Goal: Task Accomplishment & Management: Manage account settings

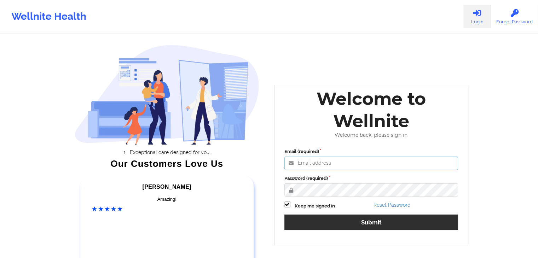
type input "fariha@wellnite.com"
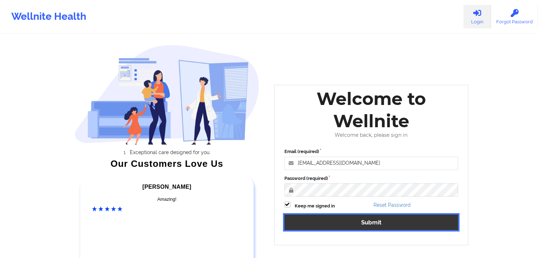
click at [336, 219] on button "Submit" at bounding box center [371, 222] width 174 height 15
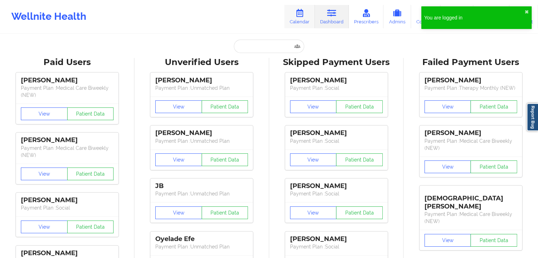
click at [304, 23] on link "Calendar" at bounding box center [299, 16] width 30 height 23
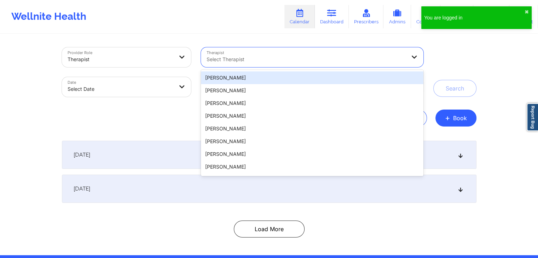
click at [279, 63] on div at bounding box center [306, 59] width 199 height 8
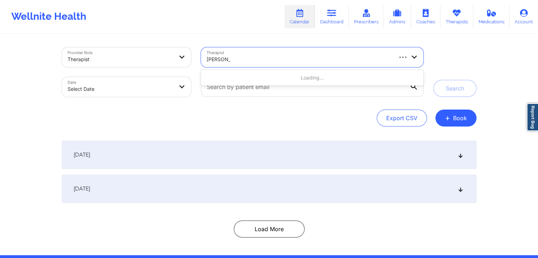
type input "marcos vill"
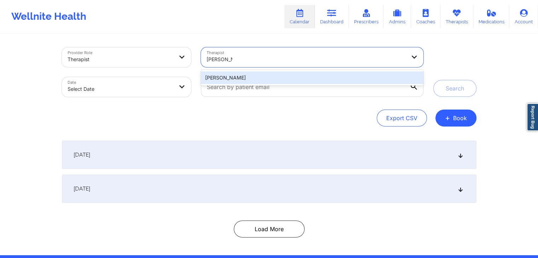
click at [279, 77] on div "Marcos Villareal" at bounding box center [312, 77] width 222 height 13
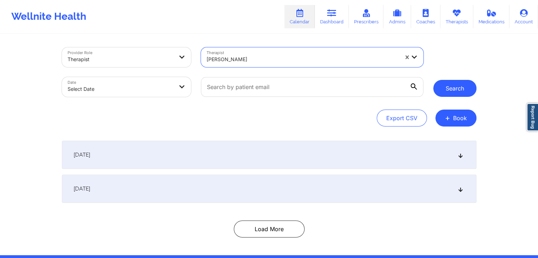
click at [441, 90] on button "Search" at bounding box center [454, 88] width 43 height 17
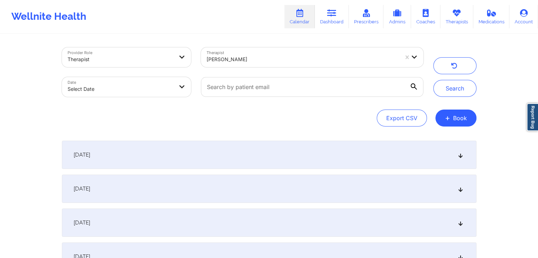
click at [379, 157] on div "[DATE]" at bounding box center [269, 155] width 414 height 28
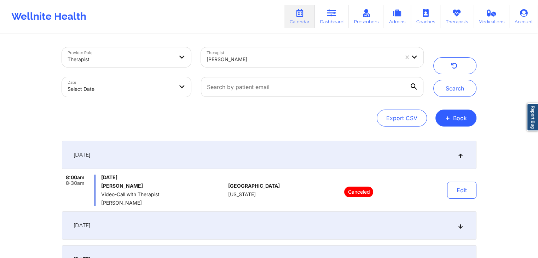
click at [442, 155] on div "[DATE]" at bounding box center [269, 155] width 414 height 28
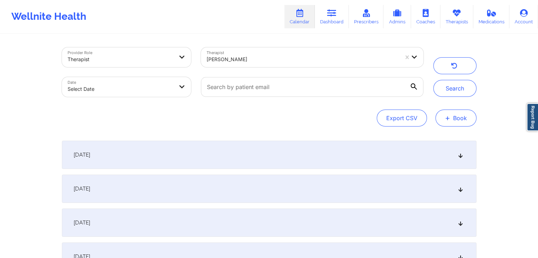
click at [449, 120] on span "+" at bounding box center [447, 118] width 5 height 4
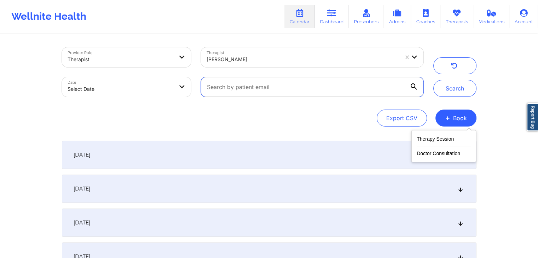
drag, startPoint x: 289, startPoint y: 82, endPoint x: 334, endPoint y: 75, distance: 46.2
click at [298, 81] on input "text" at bounding box center [312, 87] width 222 height 20
click at [257, 93] on input "text" at bounding box center [312, 87] width 222 height 20
paste input "Shimin DeBusk-Shabnam"
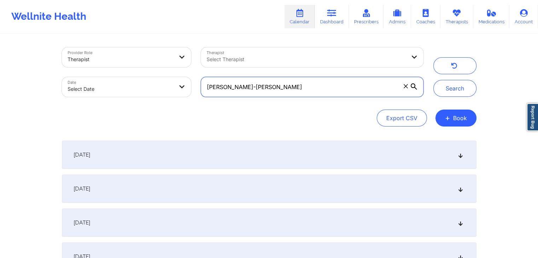
type input "Shimin DeBusk-Shabnam"
click at [433, 80] on button "Search" at bounding box center [454, 88] width 43 height 17
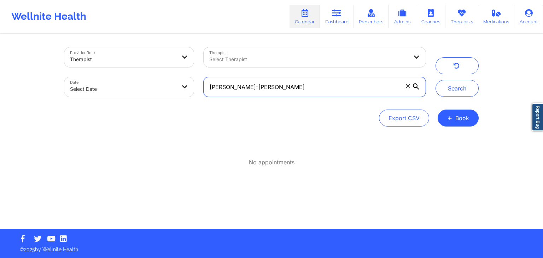
drag, startPoint x: 268, startPoint y: 89, endPoint x: 207, endPoint y: 89, distance: 61.9
click at [207, 89] on input "Shimin DeBusk-Shabnam" at bounding box center [315, 87] width 222 height 20
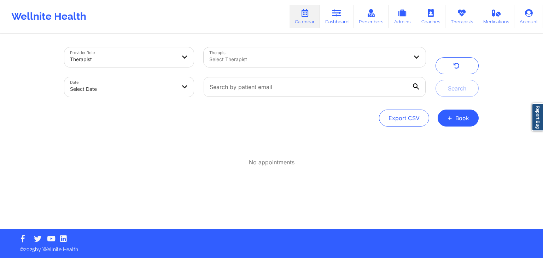
click at [235, 60] on div at bounding box center [308, 59] width 199 height 8
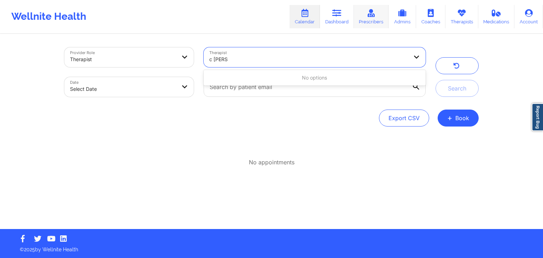
type input "c renee"
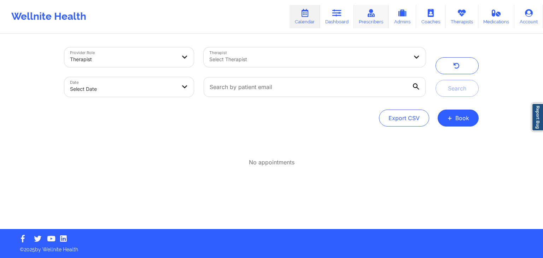
click at [370, 17] on icon at bounding box center [371, 13] width 9 height 8
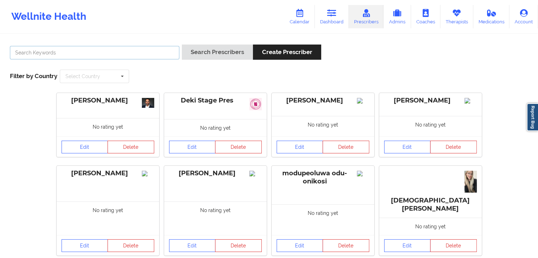
click at [157, 52] on input "text" at bounding box center [94, 52] width 169 height 13
type input "c renee"
click at [182, 45] on button "Search Prescribers" at bounding box center [217, 52] width 71 height 15
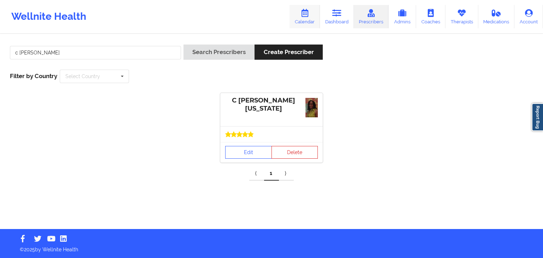
click at [310, 25] on link "Calendar" at bounding box center [305, 16] width 30 height 23
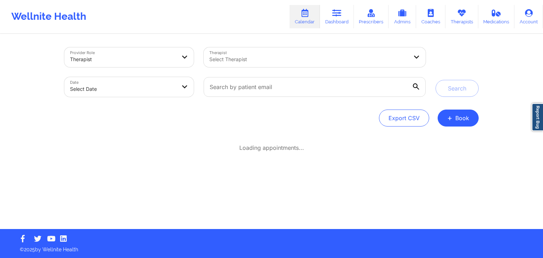
click at [243, 62] on div at bounding box center [308, 59] width 199 height 8
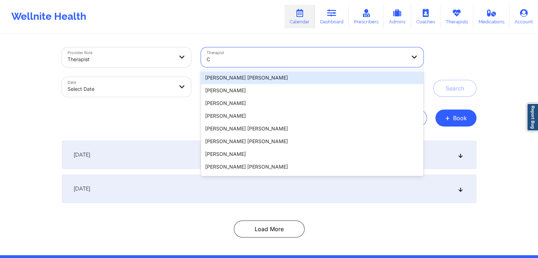
type input "C"
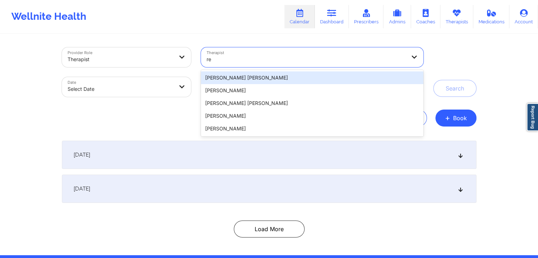
type input "r"
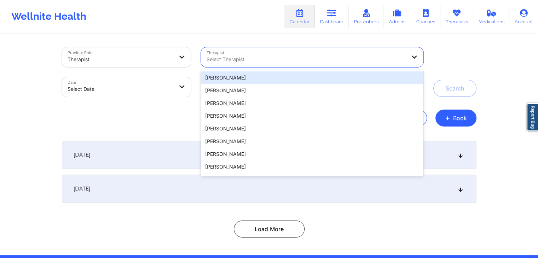
type input "c"
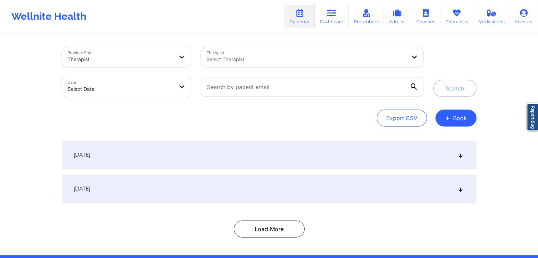
click at [269, 164] on div "[DATE]" at bounding box center [269, 155] width 414 height 28
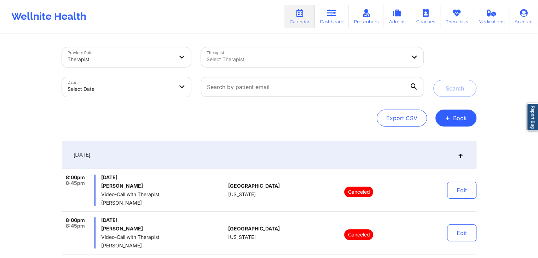
click at [313, 165] on div "[DATE]" at bounding box center [269, 155] width 414 height 28
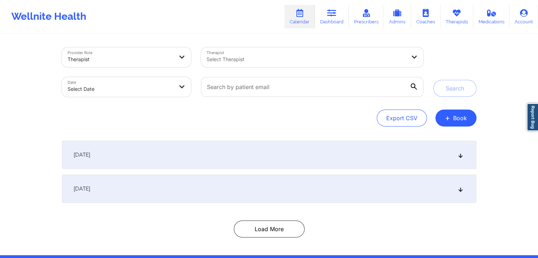
click at [374, 187] on div "[DATE]" at bounding box center [269, 189] width 414 height 28
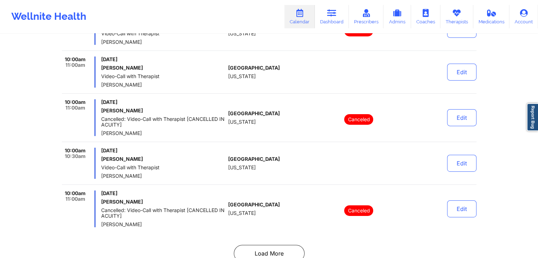
scroll to position [2348, 0]
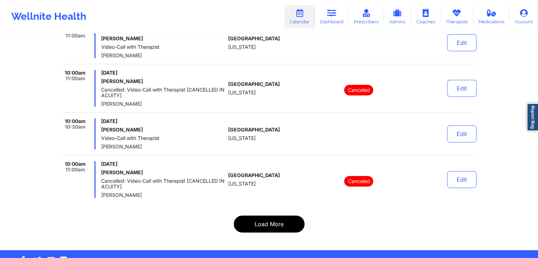
click at [301, 225] on button "Load More" at bounding box center [269, 224] width 71 height 17
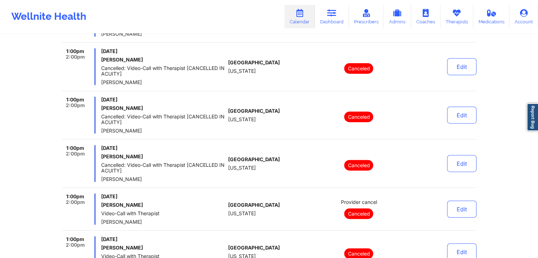
scroll to position [4477, 0]
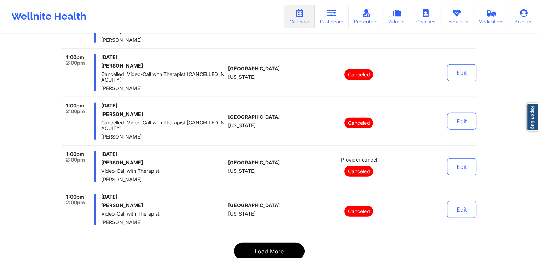
click at [290, 243] on button "Load More" at bounding box center [269, 251] width 71 height 17
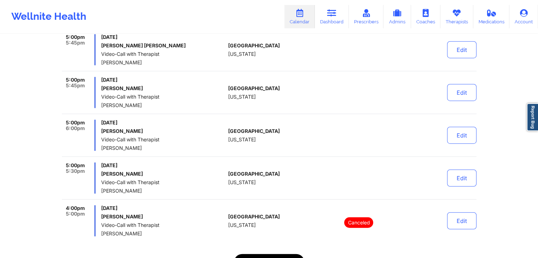
click at [267, 254] on button "Load More" at bounding box center [269, 262] width 71 height 17
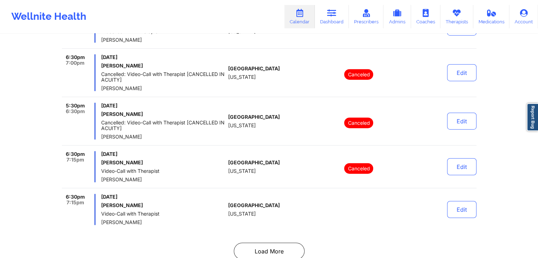
scroll to position [4507, 0]
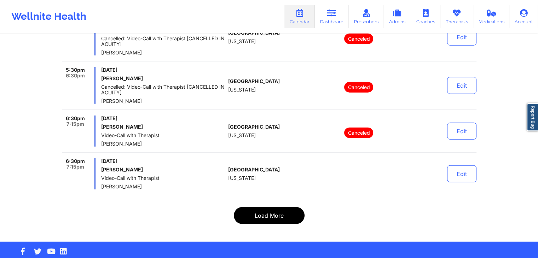
click at [279, 211] on button "Load More" at bounding box center [269, 215] width 71 height 17
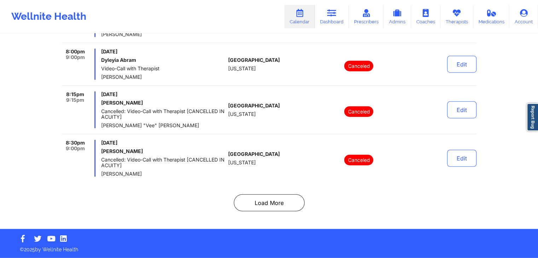
scroll to position [202, 0]
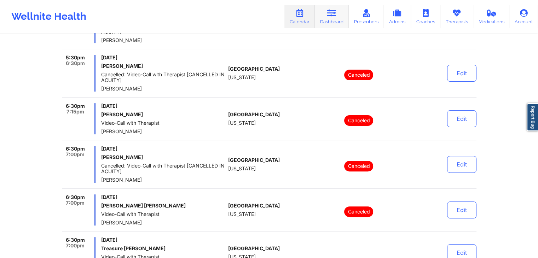
click at [326, 26] on link "Dashboard" at bounding box center [332, 16] width 34 height 23
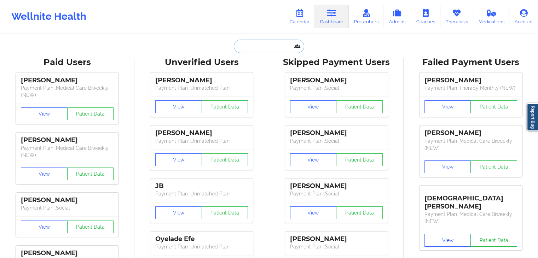
click at [281, 48] on input "text" at bounding box center [269, 46] width 70 height 13
paste input "Shimin DeBusk-Shabnam"
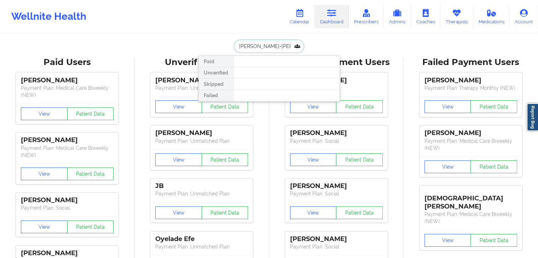
type input "Shimin DeBusk-Shabnam"
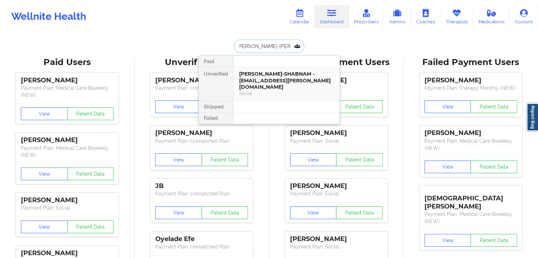
click at [268, 78] on div "SHIMIN DEBUSK-SHABNAM - shimin.shabnam@gmail.com" at bounding box center [286, 81] width 95 height 20
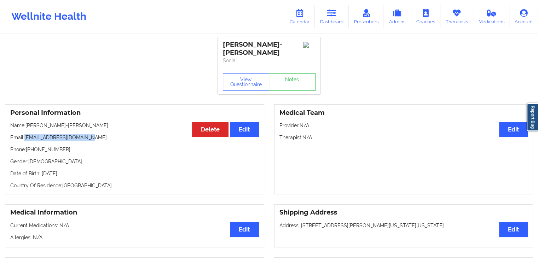
drag, startPoint x: 88, startPoint y: 134, endPoint x: 25, endPoint y: 135, distance: 63.0
click at [25, 135] on p "Email: shimin.shabnam@gmail.com" at bounding box center [134, 137] width 249 height 7
copy p "[EMAIL_ADDRESS][DOMAIN_NAME]"
click at [304, 21] on link "Calendar" at bounding box center [299, 16] width 30 height 23
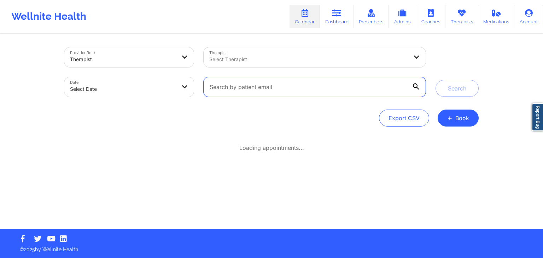
click at [277, 91] on input "text" at bounding box center [315, 87] width 222 height 20
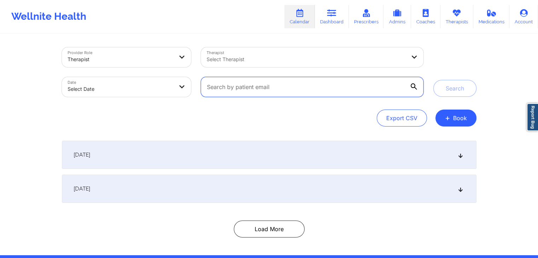
paste input "[EMAIL_ADDRESS][DOMAIN_NAME]"
type input "[EMAIL_ADDRESS][DOMAIN_NAME]"
click at [433, 80] on button "Search" at bounding box center [454, 88] width 43 height 17
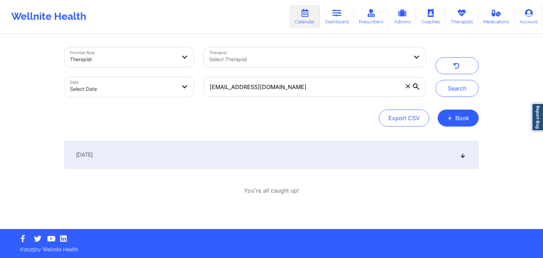
click at [215, 163] on div "[DATE]" at bounding box center [271, 155] width 414 height 28
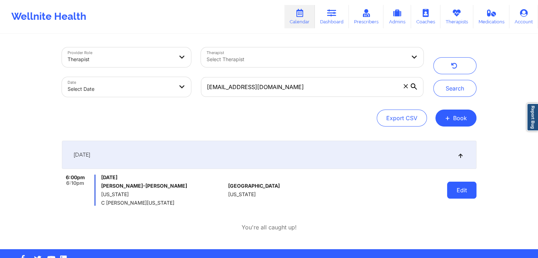
click at [465, 196] on button "Edit" at bounding box center [461, 190] width 29 height 17
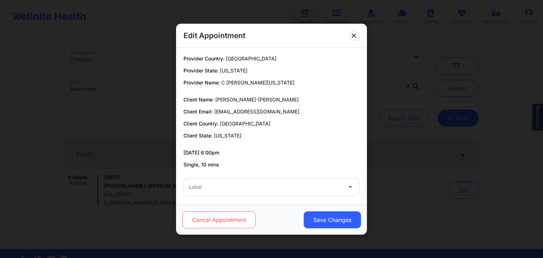
click at [216, 226] on button "Cancel Appointment" at bounding box center [218, 219] width 73 height 17
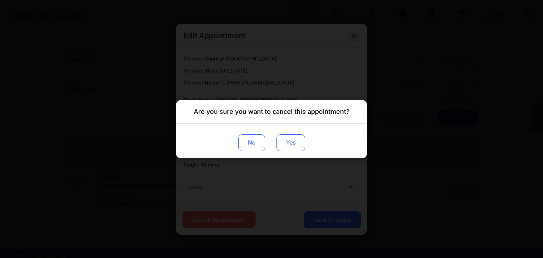
click at [291, 145] on button "Yes" at bounding box center [291, 142] width 29 height 17
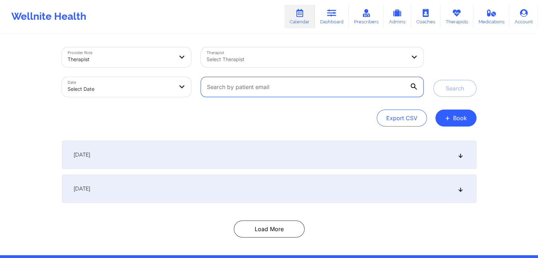
click at [245, 95] on input "text" at bounding box center [312, 87] width 222 height 20
paste input "[EMAIL_ADDRESS][DOMAIN_NAME]"
type input "[EMAIL_ADDRESS][DOMAIN_NAME]"
click at [433, 80] on button "Search" at bounding box center [454, 88] width 43 height 17
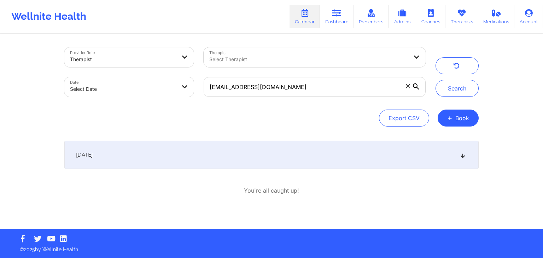
click at [253, 167] on div "[DATE]" at bounding box center [271, 155] width 414 height 28
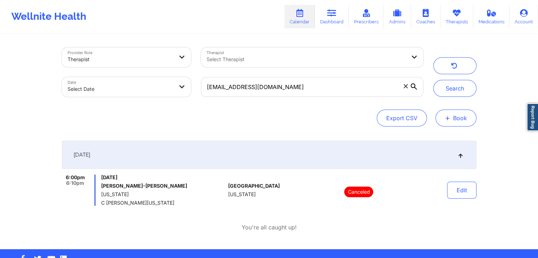
click at [456, 123] on button "+ Book" at bounding box center [455, 118] width 41 height 17
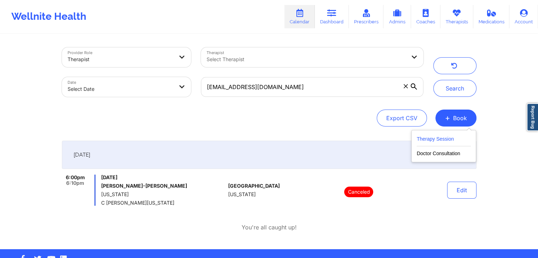
click at [454, 145] on button "Therapy Session" at bounding box center [444, 141] width 54 height 12
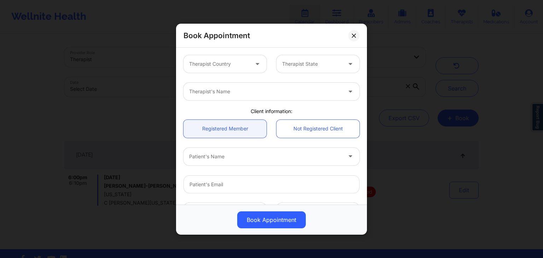
click at [227, 65] on div at bounding box center [219, 64] width 60 height 8
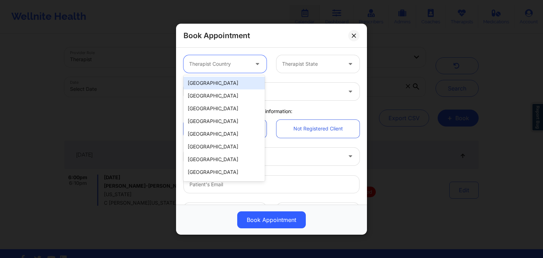
click at [217, 81] on div "[GEOGRAPHIC_DATA]" at bounding box center [224, 83] width 81 height 13
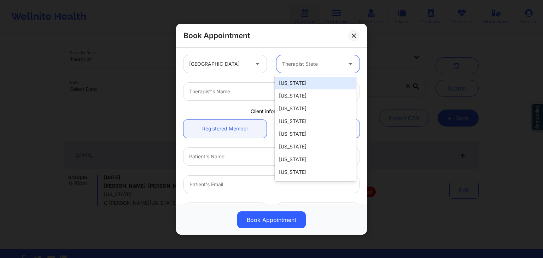
click at [301, 59] on div "Therapist State" at bounding box center [310, 64] width 66 height 18
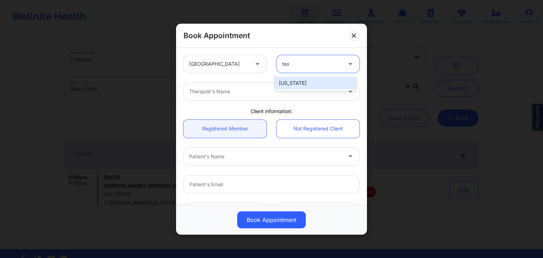
type input "texa"
click at [249, 88] on div at bounding box center [265, 91] width 153 height 8
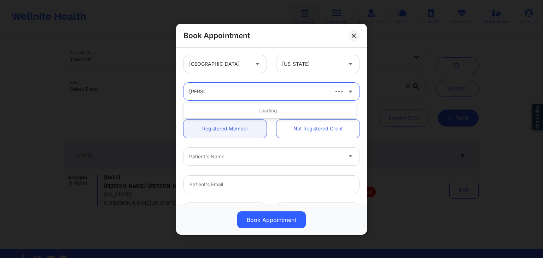
type input "britteny"
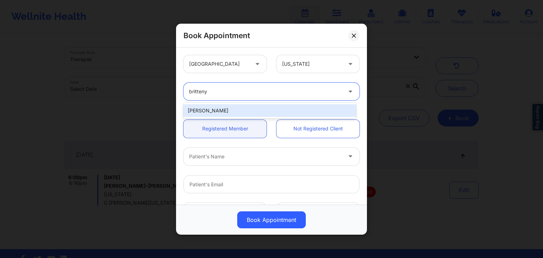
click at [253, 108] on div "[PERSON_NAME]" at bounding box center [270, 110] width 173 height 13
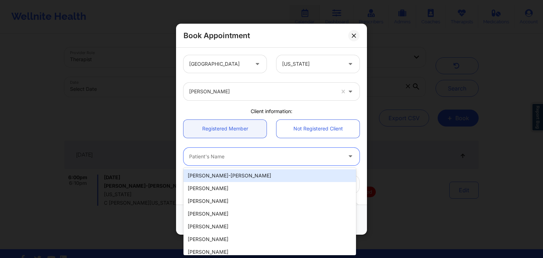
click at [236, 152] on div "Patient's Name" at bounding box center [263, 156] width 159 height 18
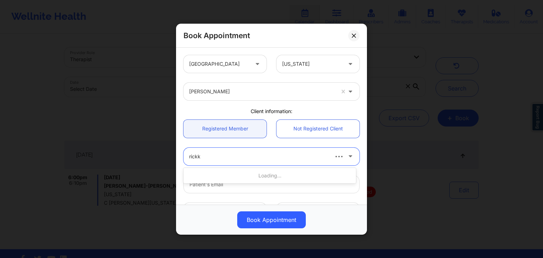
type input "[PERSON_NAME]"
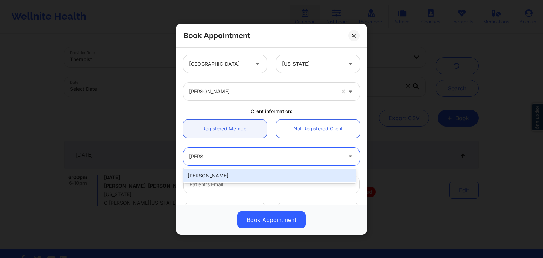
type input "[EMAIL_ADDRESS][DOMAIN_NAME]"
type input "[PHONE_NUMBER]"
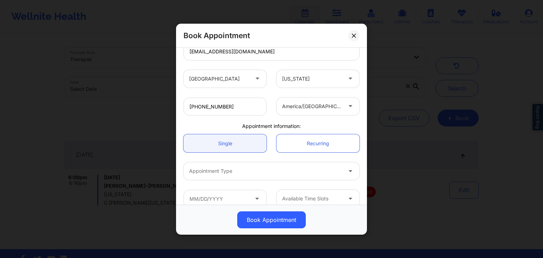
scroll to position [143, 0]
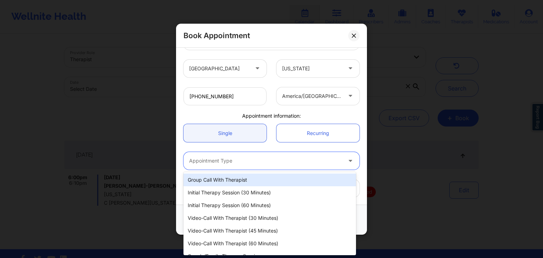
click at [278, 158] on div at bounding box center [265, 161] width 153 height 8
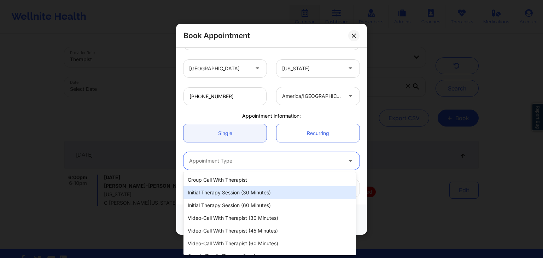
click at [253, 194] on div "Initial Therapy Session (30 minutes)" at bounding box center [270, 192] width 173 height 13
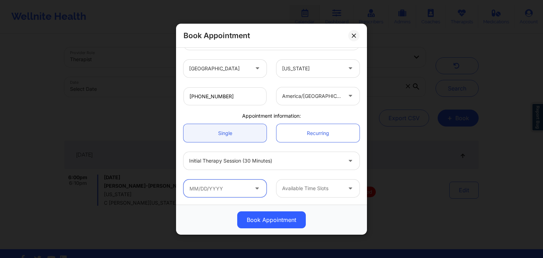
click at [239, 191] on input "text" at bounding box center [225, 189] width 83 height 18
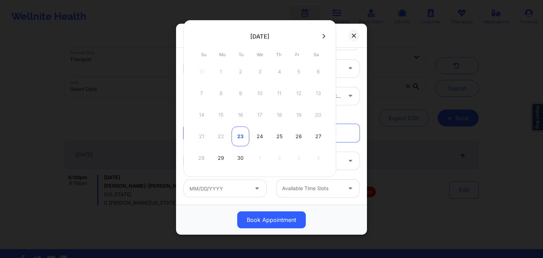
click at [242, 131] on div "23" at bounding box center [241, 137] width 18 height 20
type input "[DATE]"
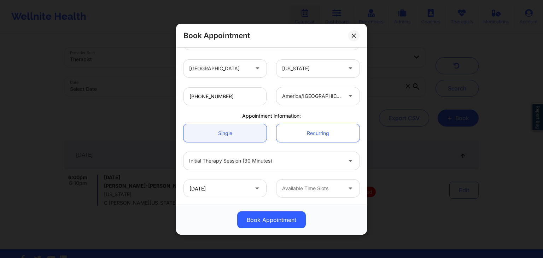
click at [293, 187] on div at bounding box center [312, 188] width 60 height 8
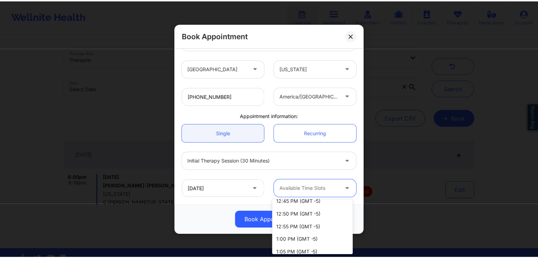
scroll to position [524, 0]
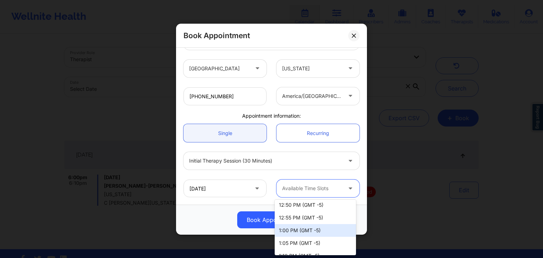
click at [316, 228] on div "1:00 PM (GMT -5)" at bounding box center [315, 230] width 81 height 13
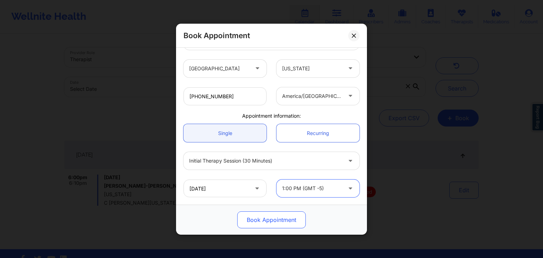
click at [282, 221] on button "Book Appointment" at bounding box center [271, 219] width 69 height 17
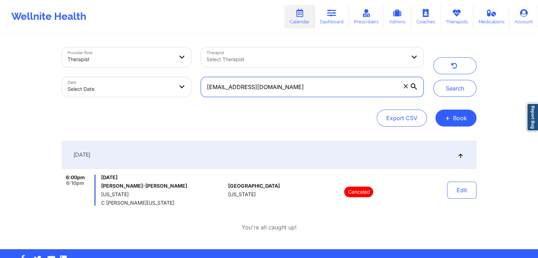
drag, startPoint x: 284, startPoint y: 93, endPoint x: 205, endPoint y: 88, distance: 79.0
click at [205, 88] on input "[EMAIL_ADDRESS][DOMAIN_NAME]" at bounding box center [312, 87] width 222 height 20
paste input "[PERSON_NAME].ledet26"
type input "[EMAIL_ADDRESS][DOMAIN_NAME]"
click at [433, 80] on button "Search" at bounding box center [454, 88] width 43 height 17
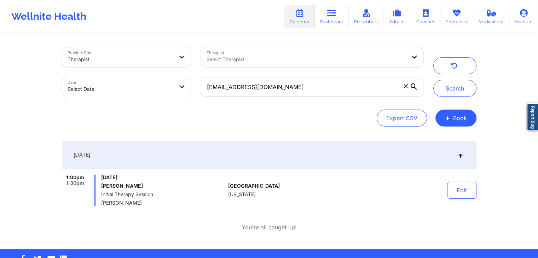
click at [100, 177] on div "1:00pm 1:30pm [DATE] [PERSON_NAME] Initial Therapy Session [PERSON_NAME]" at bounding box center [144, 190] width 164 height 31
click at [335, 12] on icon at bounding box center [331, 13] width 9 height 8
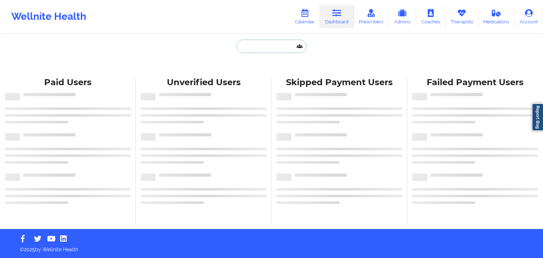
click at [280, 42] on input "text" at bounding box center [272, 46] width 70 height 13
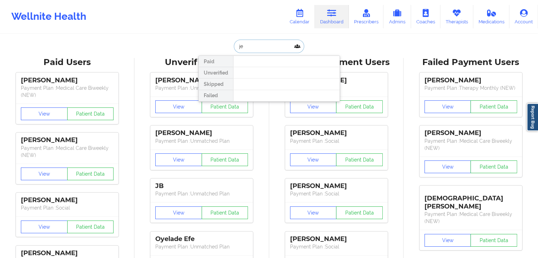
type input "j"
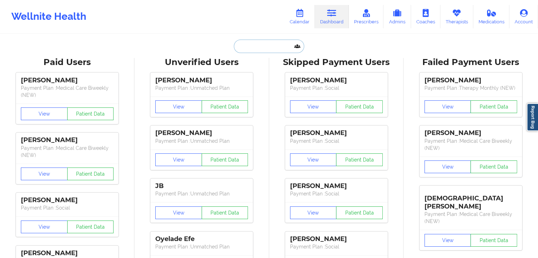
paste input "[EMAIL_ADDRESS][DOMAIN_NAME]"
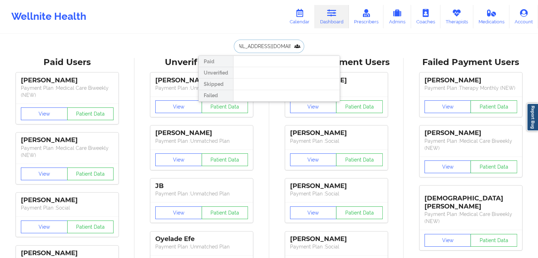
type input "[EMAIL_ADDRESS][DOMAIN_NAME]"
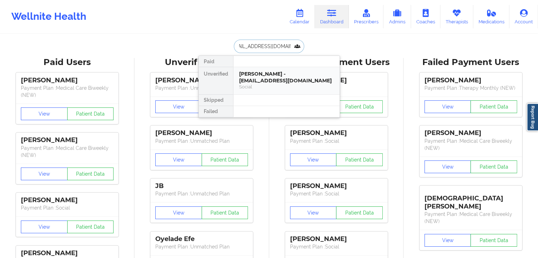
click at [269, 81] on div "[PERSON_NAME] - [EMAIL_ADDRESS][DOMAIN_NAME]" at bounding box center [286, 77] width 95 height 13
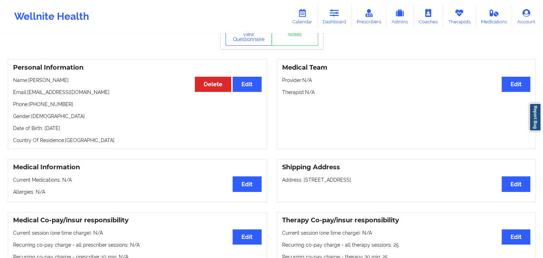
scroll to position [13, 0]
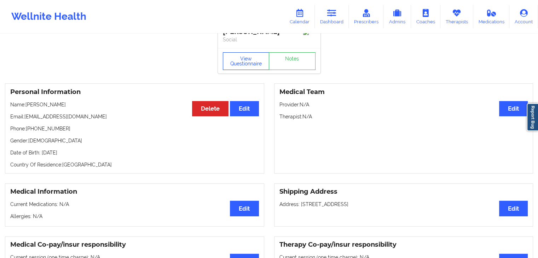
click at [238, 60] on button "View Questionnaire" at bounding box center [246, 61] width 47 height 18
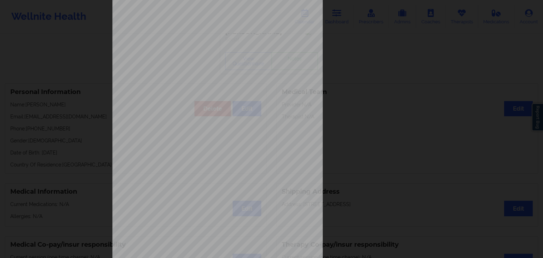
scroll to position [79, 0]
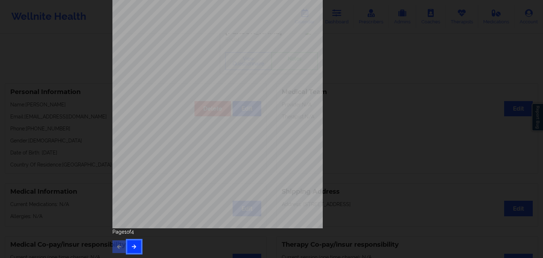
click at [138, 246] on button "button" at bounding box center [134, 246] width 14 height 13
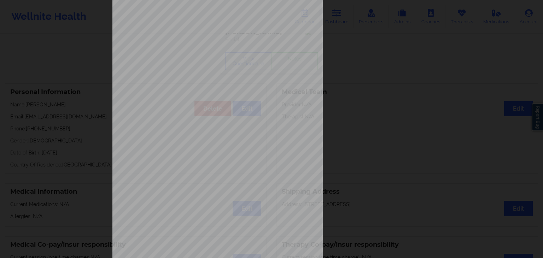
click at [223, 179] on div "Feeling nervous, anxious, or on edge Not being able to stop or control worrying…" at bounding box center [271, 121] width 318 height 298
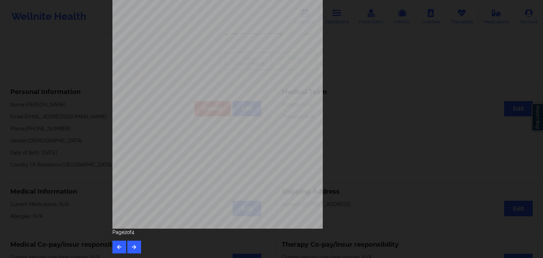
scroll to position [79, 0]
click at [133, 241] on button "button" at bounding box center [134, 246] width 14 height 13
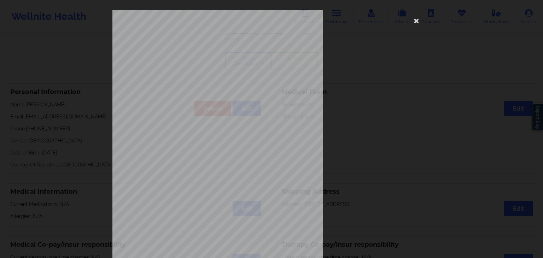
click at [195, 188] on span "commercial" at bounding box center [194, 189] width 16 height 3
click at [411, 21] on icon at bounding box center [416, 20] width 11 height 11
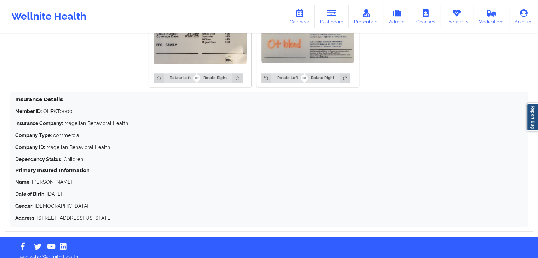
scroll to position [579, 0]
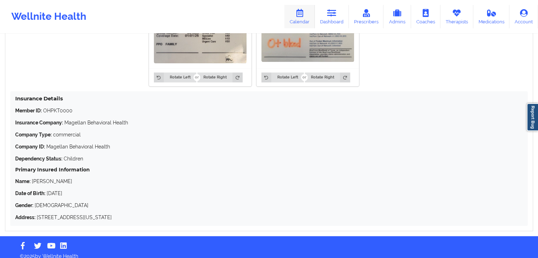
click at [304, 7] on link "Calendar" at bounding box center [299, 16] width 30 height 23
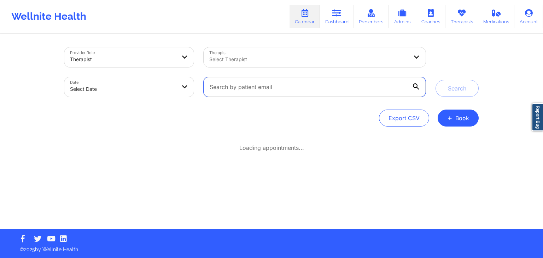
click at [259, 89] on input "text" at bounding box center [315, 87] width 222 height 20
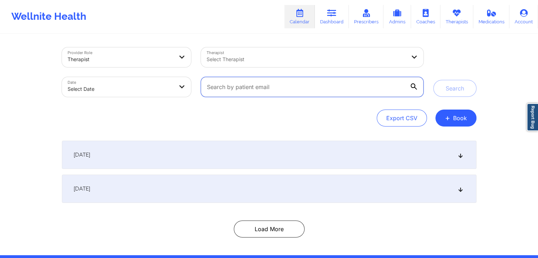
paste input "[EMAIL_ADDRESS][DOMAIN_NAME]"
type input "[EMAIL_ADDRESS][DOMAIN_NAME]"
click at [433, 80] on button "Search" at bounding box center [454, 88] width 43 height 17
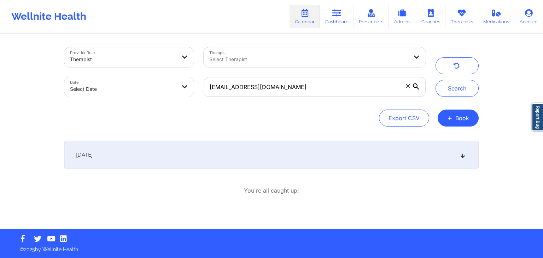
click at [358, 151] on div "[DATE]" at bounding box center [271, 155] width 414 height 28
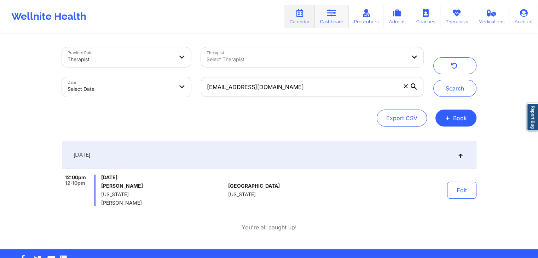
click at [326, 19] on link "Dashboard" at bounding box center [332, 16] width 34 height 23
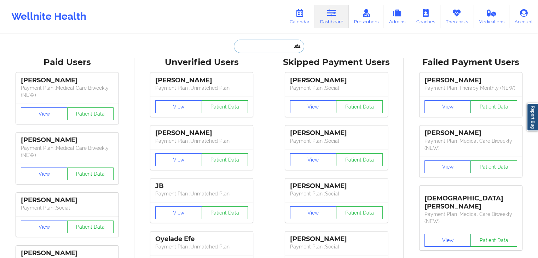
click at [257, 44] on input "text" at bounding box center [269, 46] width 70 height 13
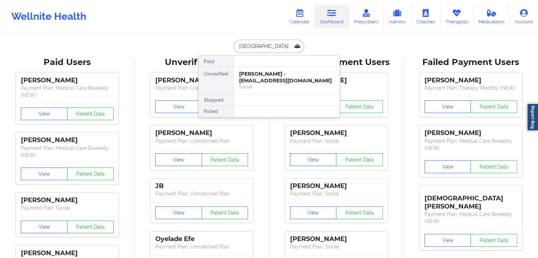
type input "[GEOGRAPHIC_DATA]"
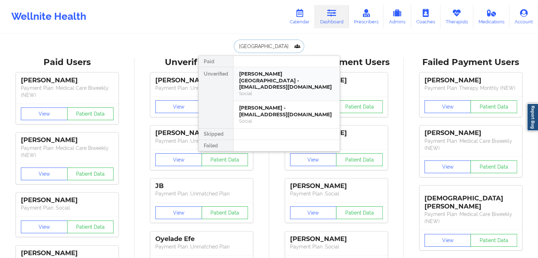
click at [272, 80] on div "[PERSON_NAME][GEOGRAPHIC_DATA] - [EMAIL_ADDRESS][DOMAIN_NAME]" at bounding box center [286, 81] width 95 height 20
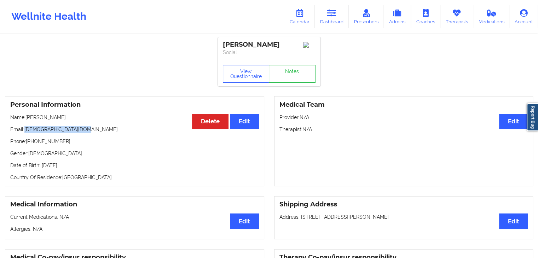
drag, startPoint x: 87, startPoint y: 135, endPoint x: 25, endPoint y: 131, distance: 62.0
click at [25, 131] on p "Email: [EMAIL_ADDRESS][DOMAIN_NAME]" at bounding box center [134, 129] width 249 height 7
copy p "[DEMOGRAPHIC_DATA][DOMAIN_NAME]"
click at [301, 16] on icon at bounding box center [299, 13] width 9 height 8
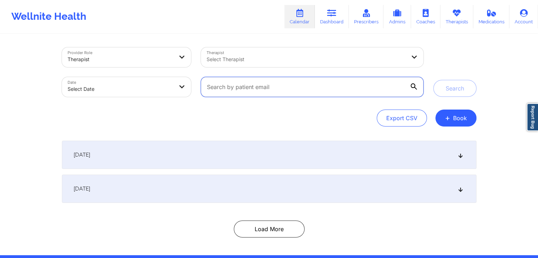
click at [264, 92] on input "text" at bounding box center [312, 87] width 222 height 20
paste input "[DEMOGRAPHIC_DATA][DOMAIN_NAME]"
type input "[DEMOGRAPHIC_DATA][DOMAIN_NAME]"
click at [433, 80] on button "Search" at bounding box center [454, 88] width 43 height 17
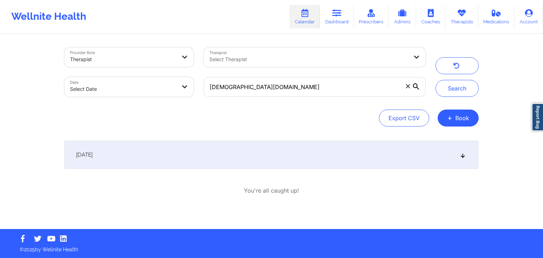
click at [398, 152] on div "[DATE]" at bounding box center [271, 155] width 414 height 28
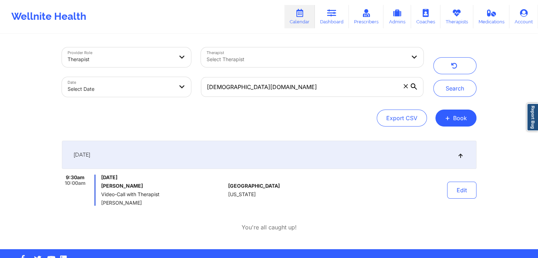
drag, startPoint x: 100, startPoint y: 178, endPoint x: 156, endPoint y: 202, distance: 61.5
click at [156, 202] on div "9:30am 10:00am [DATE] [PERSON_NAME] Video-Call with Therapist [PERSON_NAME]" at bounding box center [144, 190] width 164 height 31
copy div "[DATE] [PERSON_NAME] Video-Call with Therapist [PERSON_NAME]"
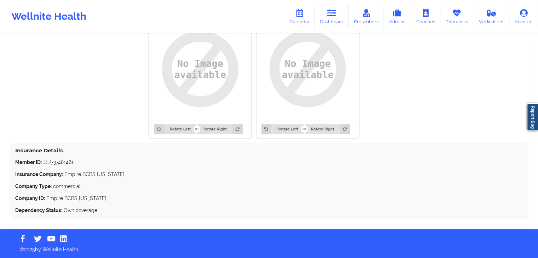
scroll to position [553, 0]
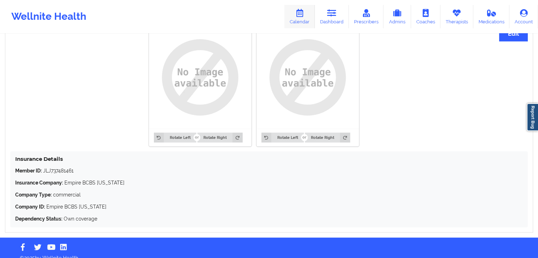
click at [300, 20] on link "Calendar" at bounding box center [299, 16] width 30 height 23
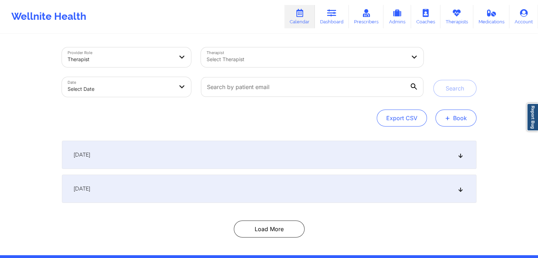
click at [458, 125] on button "+ Book" at bounding box center [455, 118] width 41 height 17
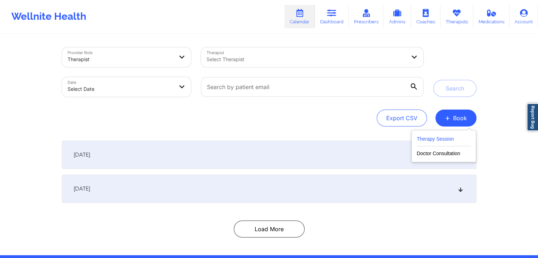
click at [436, 139] on button "Therapy Session" at bounding box center [444, 141] width 54 height 12
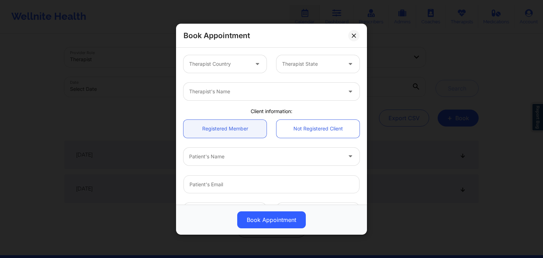
click at [215, 68] on div at bounding box center [219, 64] width 60 height 8
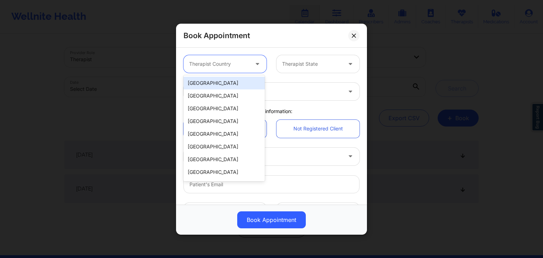
click at [215, 80] on div "[GEOGRAPHIC_DATA]" at bounding box center [224, 83] width 81 height 13
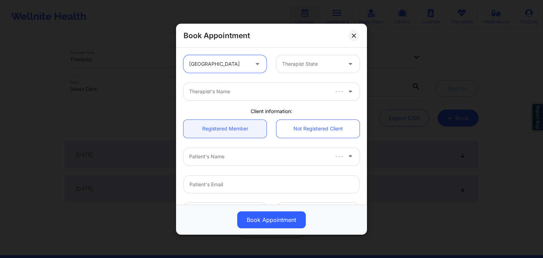
click at [300, 60] on div at bounding box center [312, 64] width 60 height 8
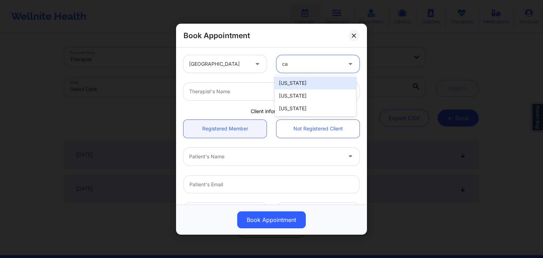
type input "cal"
click at [263, 88] on div at bounding box center [265, 91] width 153 height 8
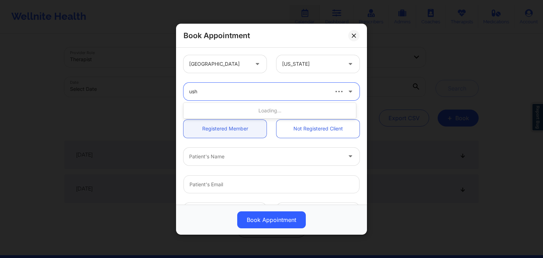
type input "usha"
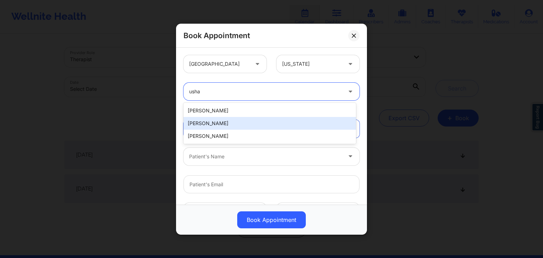
click at [243, 123] on div "[PERSON_NAME]" at bounding box center [270, 123] width 173 height 13
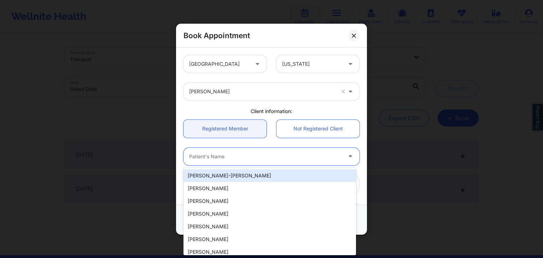
click at [233, 159] on div at bounding box center [265, 156] width 153 height 8
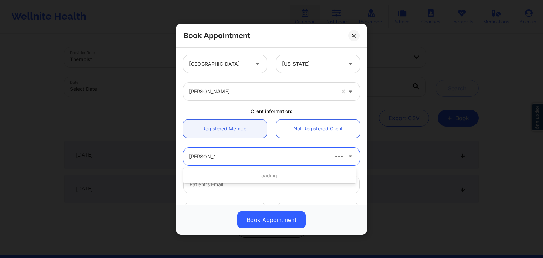
type input "[PERSON_NAME]"
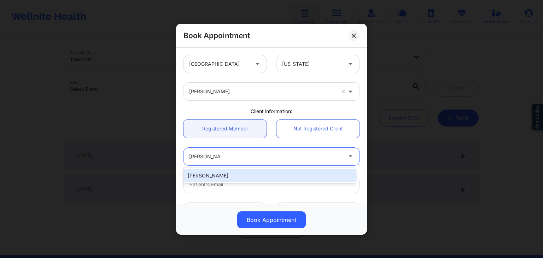
click at [234, 176] on div "[PERSON_NAME]" at bounding box center [270, 175] width 173 height 13
type input "[EMAIL_ADDRESS][DOMAIN_NAME]"
type input "9168014943"
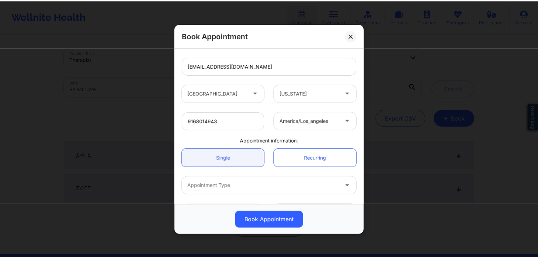
scroll to position [143, 0]
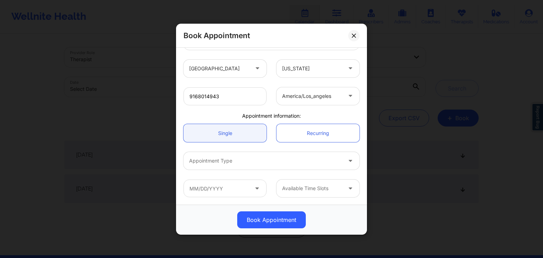
click at [224, 158] on div at bounding box center [265, 161] width 153 height 8
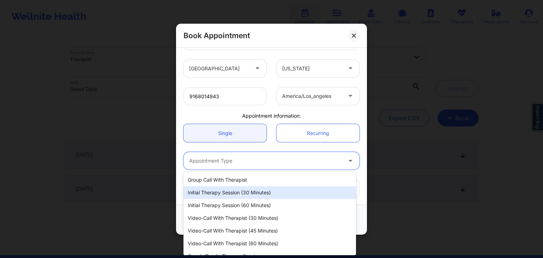
click at [223, 194] on div "Initial Therapy Session (30 minutes)" at bounding box center [270, 192] width 173 height 13
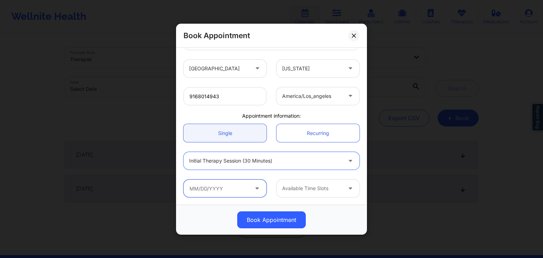
click at [233, 184] on input "text" at bounding box center [225, 189] width 83 height 18
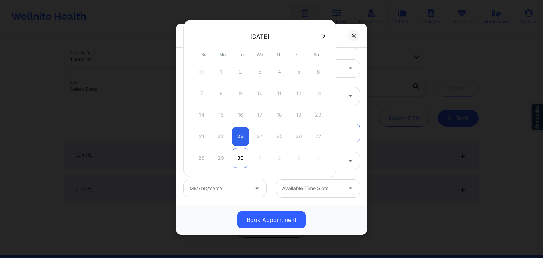
click at [240, 153] on div "30" at bounding box center [241, 158] width 18 height 20
type input "[DATE]"
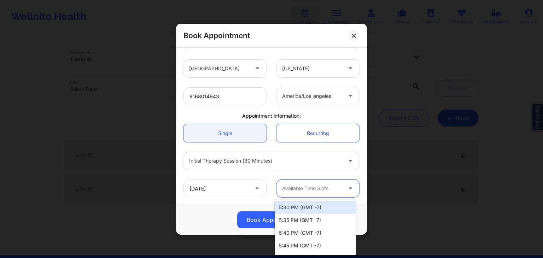
click at [310, 191] on div at bounding box center [312, 188] width 60 height 8
click at [322, 206] on div "5:30 PM (GMT -7)" at bounding box center [315, 207] width 81 height 13
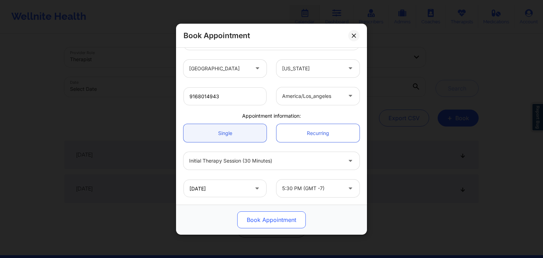
click at [272, 219] on button "Book Appointment" at bounding box center [271, 219] width 69 height 17
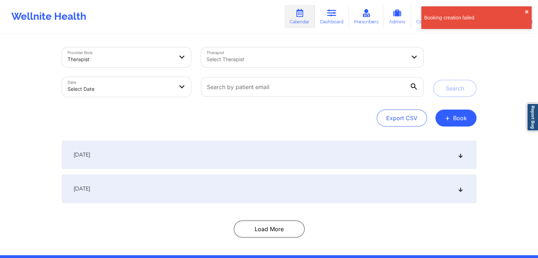
click at [530, 12] on div "Booking creation failed ✖︎" at bounding box center [476, 17] width 110 height 23
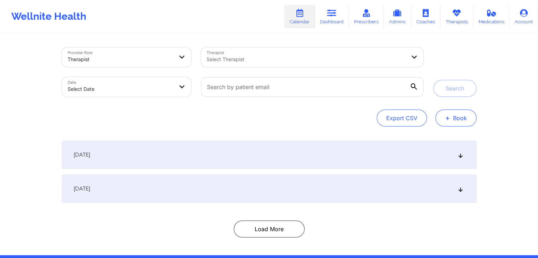
click at [453, 118] on button "+ Book" at bounding box center [455, 118] width 41 height 17
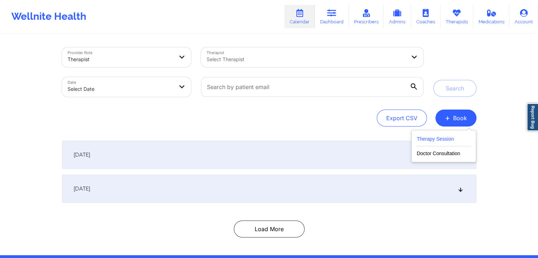
click at [427, 138] on button "Therapy Session" at bounding box center [444, 141] width 54 height 12
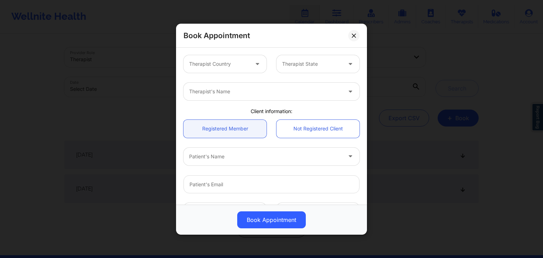
click at [226, 65] on div at bounding box center [219, 64] width 60 height 8
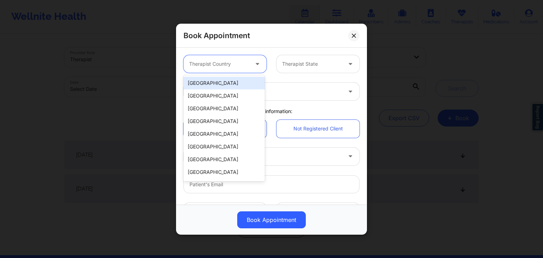
click at [208, 85] on div "[GEOGRAPHIC_DATA]" at bounding box center [224, 83] width 81 height 13
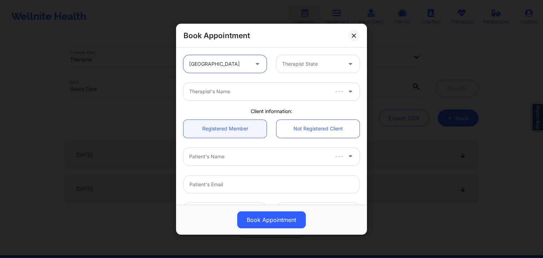
click at [306, 68] on div "Therapist State" at bounding box center [310, 64] width 66 height 18
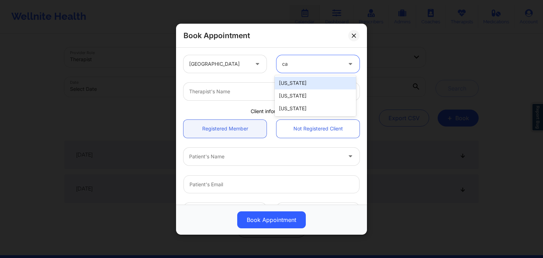
type input "cal"
click at [289, 85] on div "[US_STATE]" at bounding box center [315, 83] width 81 height 13
click at [262, 95] on div "Therapist's Name" at bounding box center [263, 92] width 159 height 18
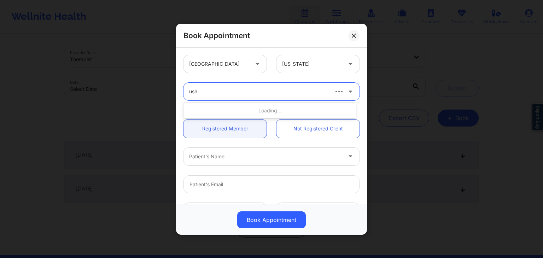
type input "usha"
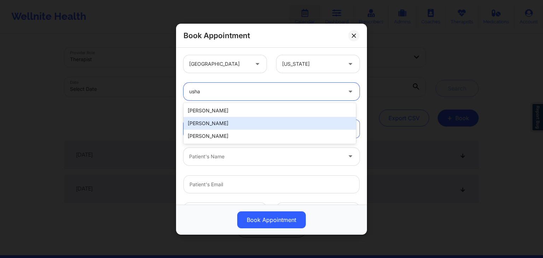
click at [248, 123] on div "[PERSON_NAME]" at bounding box center [270, 123] width 173 height 13
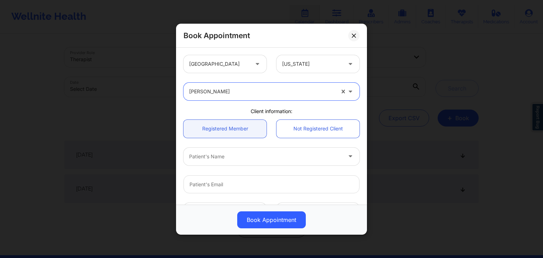
click at [228, 155] on div at bounding box center [265, 156] width 153 height 8
type input "[PERSON_NAME]"
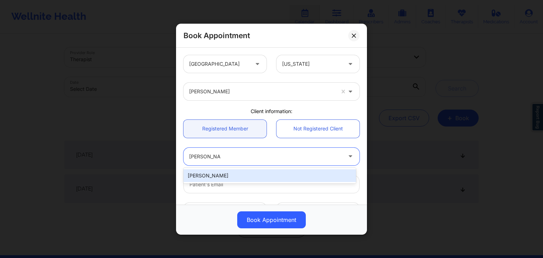
click at [232, 177] on div "[PERSON_NAME]" at bounding box center [270, 175] width 173 height 13
type input "[EMAIL_ADDRESS][DOMAIN_NAME]"
type input "9168014943"
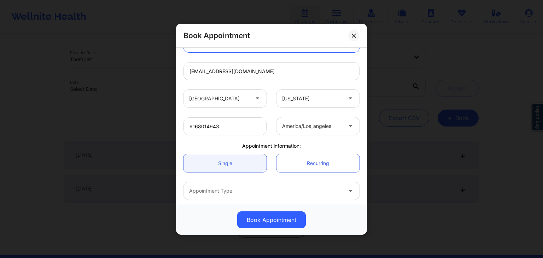
scroll to position [125, 0]
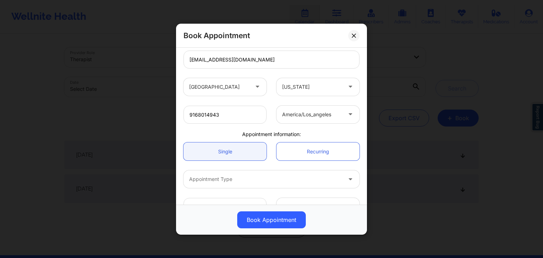
click at [248, 177] on div at bounding box center [265, 179] width 153 height 8
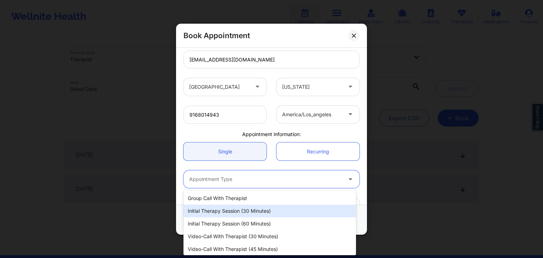
click at [237, 216] on div "Initial Therapy Session (30 minutes)" at bounding box center [270, 211] width 173 height 13
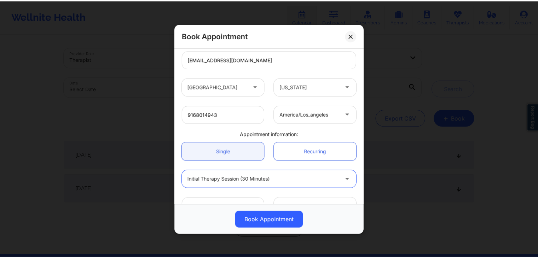
scroll to position [143, 0]
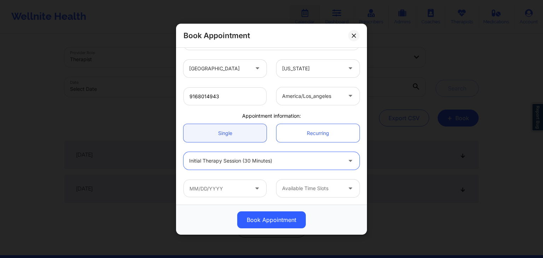
click at [254, 187] on icon at bounding box center [257, 187] width 7 height 6
click at [254, 189] on icon at bounding box center [257, 187] width 7 height 6
click at [254, 188] on icon at bounding box center [257, 187] width 7 height 6
click at [195, 185] on input "text" at bounding box center [225, 189] width 83 height 18
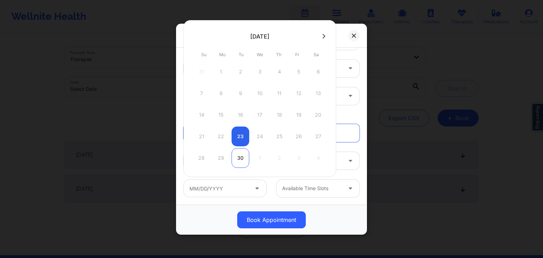
click at [238, 152] on div "30" at bounding box center [241, 158] width 18 height 20
type input "[DATE]"
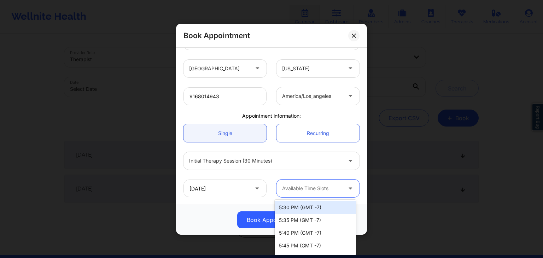
click at [313, 181] on div "Available Time Slots" at bounding box center [310, 189] width 66 height 18
click at [314, 209] on div "5:30 PM (GMT -7)" at bounding box center [315, 207] width 81 height 13
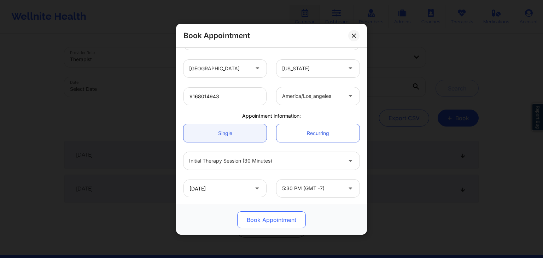
click at [279, 221] on button "Book Appointment" at bounding box center [271, 219] width 69 height 17
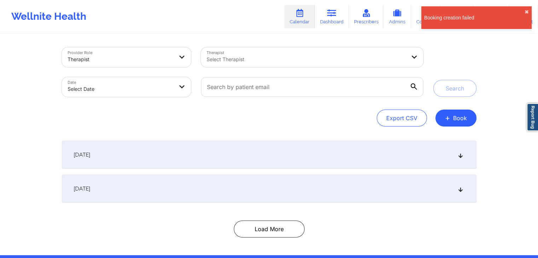
click at [290, 57] on div at bounding box center [306, 59] width 199 height 8
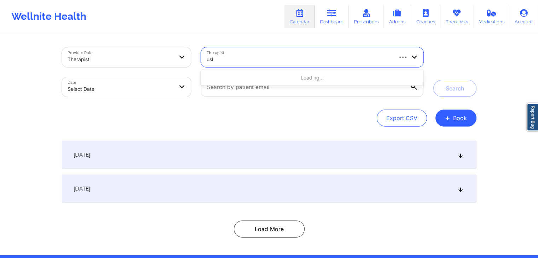
type input "usha"
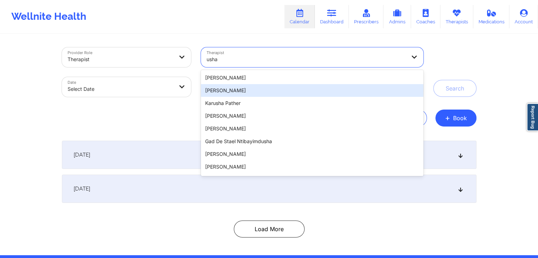
click at [298, 89] on div "[PERSON_NAME]" at bounding box center [312, 90] width 222 height 13
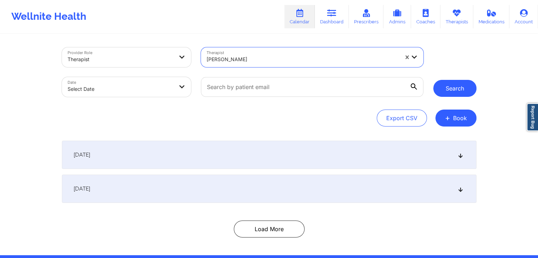
click at [461, 89] on button "Search" at bounding box center [454, 88] width 43 height 17
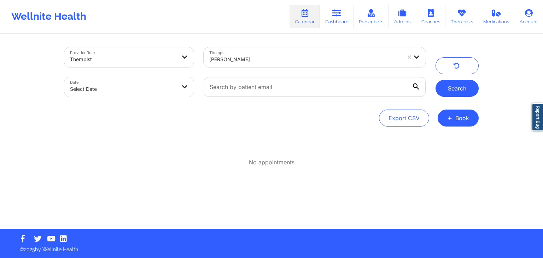
click at [459, 88] on button "Search" at bounding box center [457, 88] width 43 height 17
click at [338, 15] on icon at bounding box center [336, 13] width 9 height 8
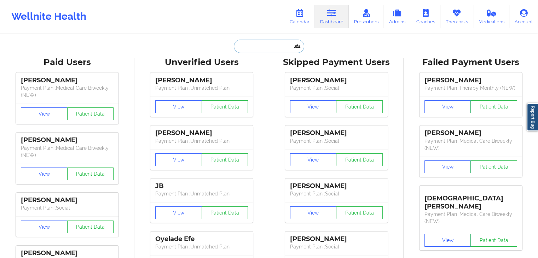
click at [278, 46] on input "text" at bounding box center [269, 46] width 70 height 13
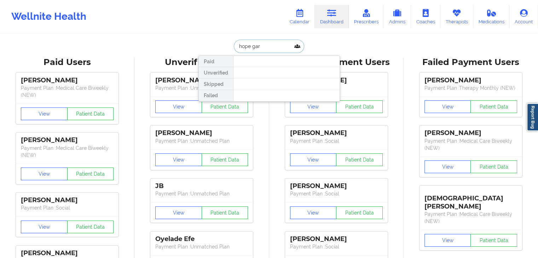
type input "hope gard"
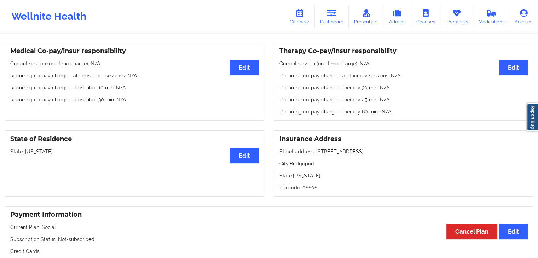
scroll to position [198, 0]
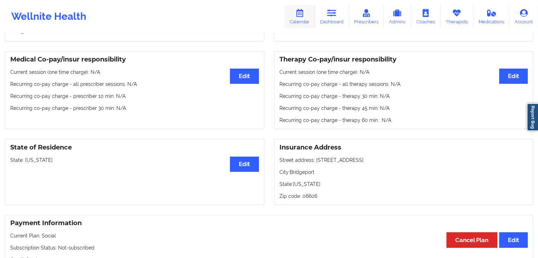
click at [309, 13] on link "Calendar" at bounding box center [299, 16] width 30 height 23
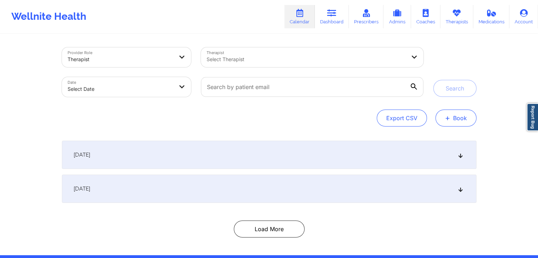
click at [457, 124] on button "+ Book" at bounding box center [455, 118] width 41 height 17
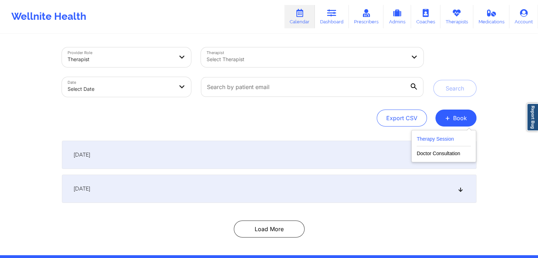
click at [424, 143] on button "Therapy Session" at bounding box center [444, 141] width 54 height 12
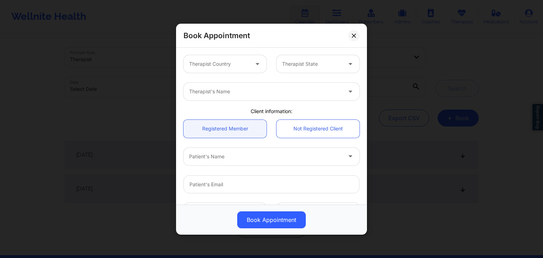
click at [229, 64] on div at bounding box center [219, 64] width 60 height 8
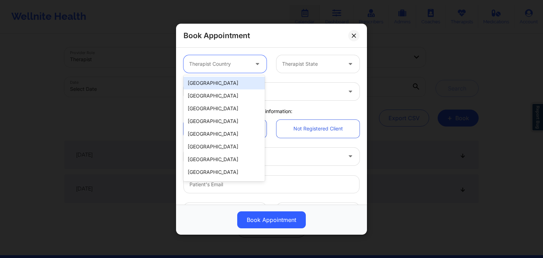
click at [223, 82] on div "[GEOGRAPHIC_DATA]" at bounding box center [224, 83] width 81 height 13
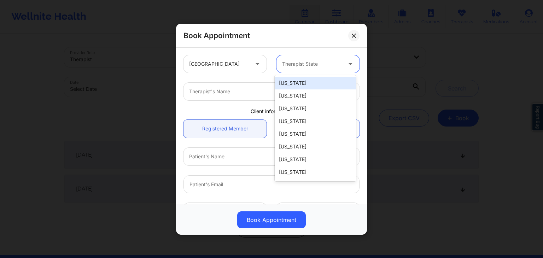
click at [301, 62] on div at bounding box center [312, 64] width 60 height 8
type input "con"
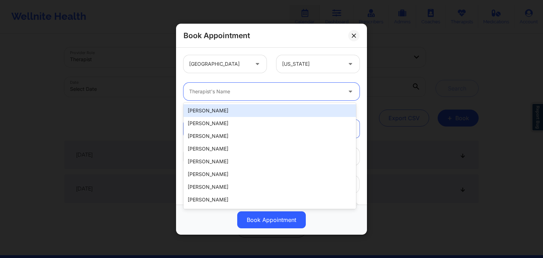
click at [272, 86] on div "Therapist's Name" at bounding box center [263, 92] width 159 height 18
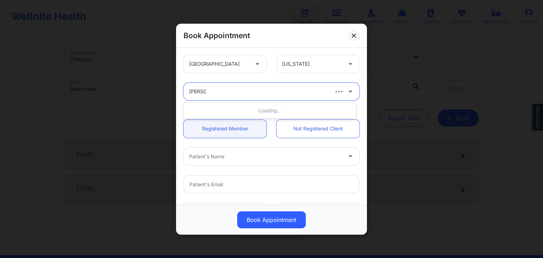
type input "tanesha"
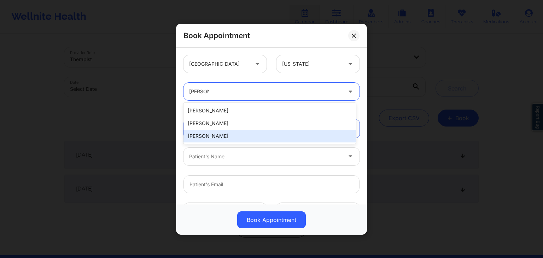
click at [226, 137] on div "Tanesha Morgan" at bounding box center [270, 136] width 173 height 13
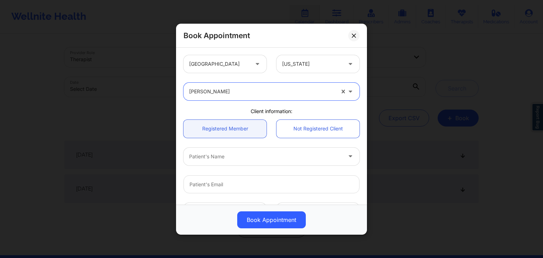
click at [223, 162] on div "Patient's Name" at bounding box center [263, 156] width 159 height 18
type input "hope"
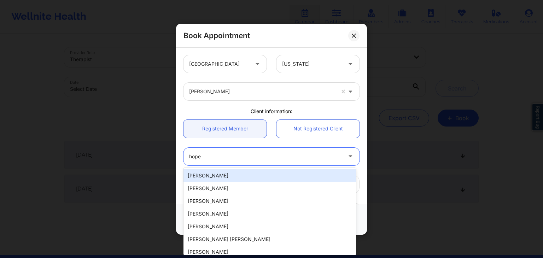
click at [224, 176] on div "Hope Gardner" at bounding box center [270, 175] width 173 height 13
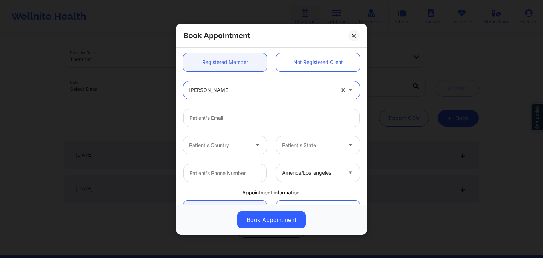
scroll to position [64, 0]
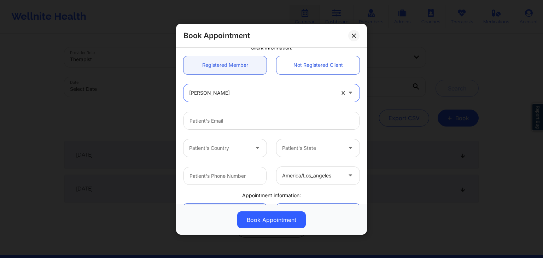
click at [308, 94] on div at bounding box center [262, 92] width 146 height 8
type input "hope"
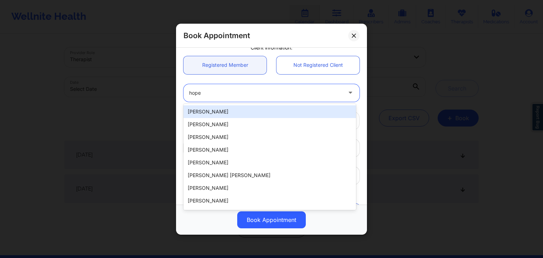
type input "gardnerhope049@gmail.com"
type input "+12035858317"
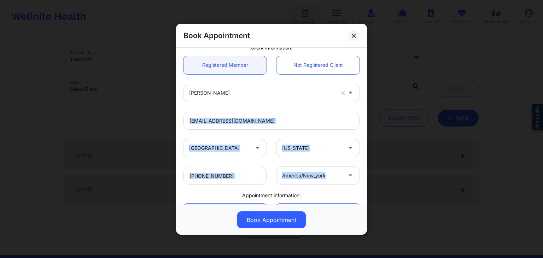
drag, startPoint x: 363, startPoint y: 119, endPoint x: 361, endPoint y: 182, distance: 62.6
click at [361, 182] on div "United States Connecticut Tanesha Morgan Client information: Registered Member …" at bounding box center [271, 126] width 191 height 157
click at [358, 162] on div "+12035858317 america/new_york" at bounding box center [272, 176] width 186 height 28
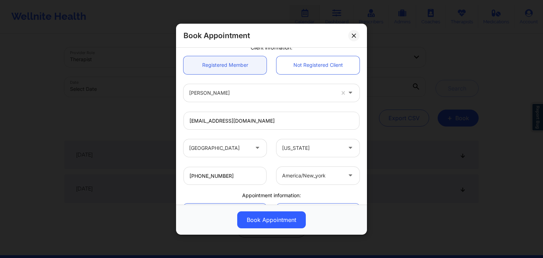
scroll to position [143, 0]
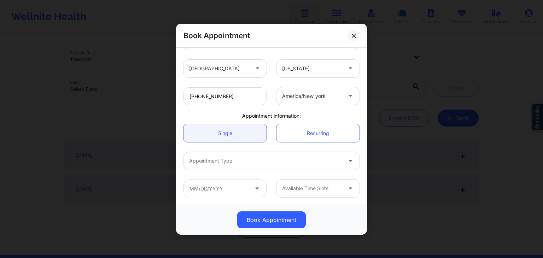
click at [219, 161] on div at bounding box center [265, 161] width 153 height 8
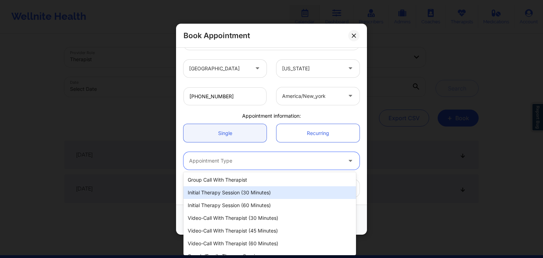
click at [217, 193] on div "Initial Therapy Session (30 minutes)" at bounding box center [270, 192] width 173 height 13
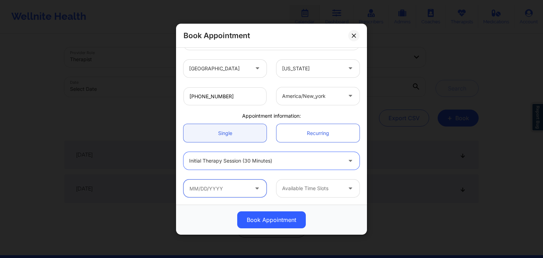
click at [215, 192] on input "text" at bounding box center [225, 189] width 83 height 18
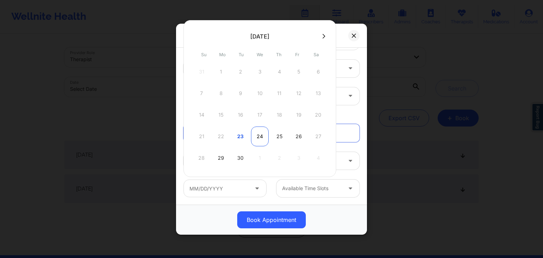
click at [257, 136] on div "24" at bounding box center [260, 137] width 18 height 20
type input "09/24/2025"
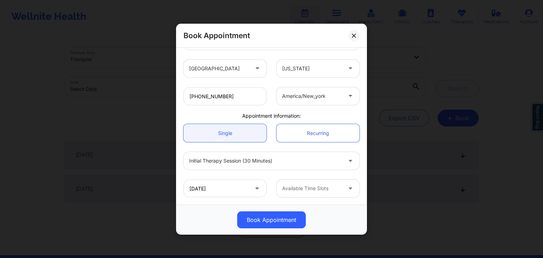
click at [307, 192] on div at bounding box center [312, 188] width 60 height 8
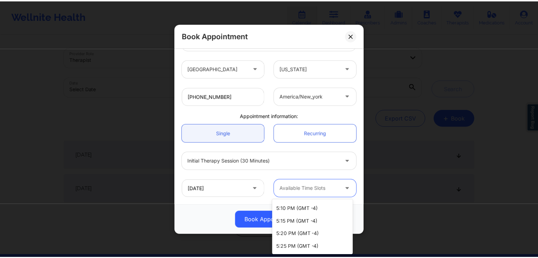
scroll to position [736, 0]
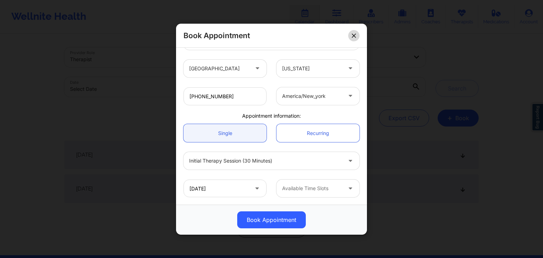
click at [350, 35] on button at bounding box center [353, 35] width 11 height 11
